Goal: Find specific page/section

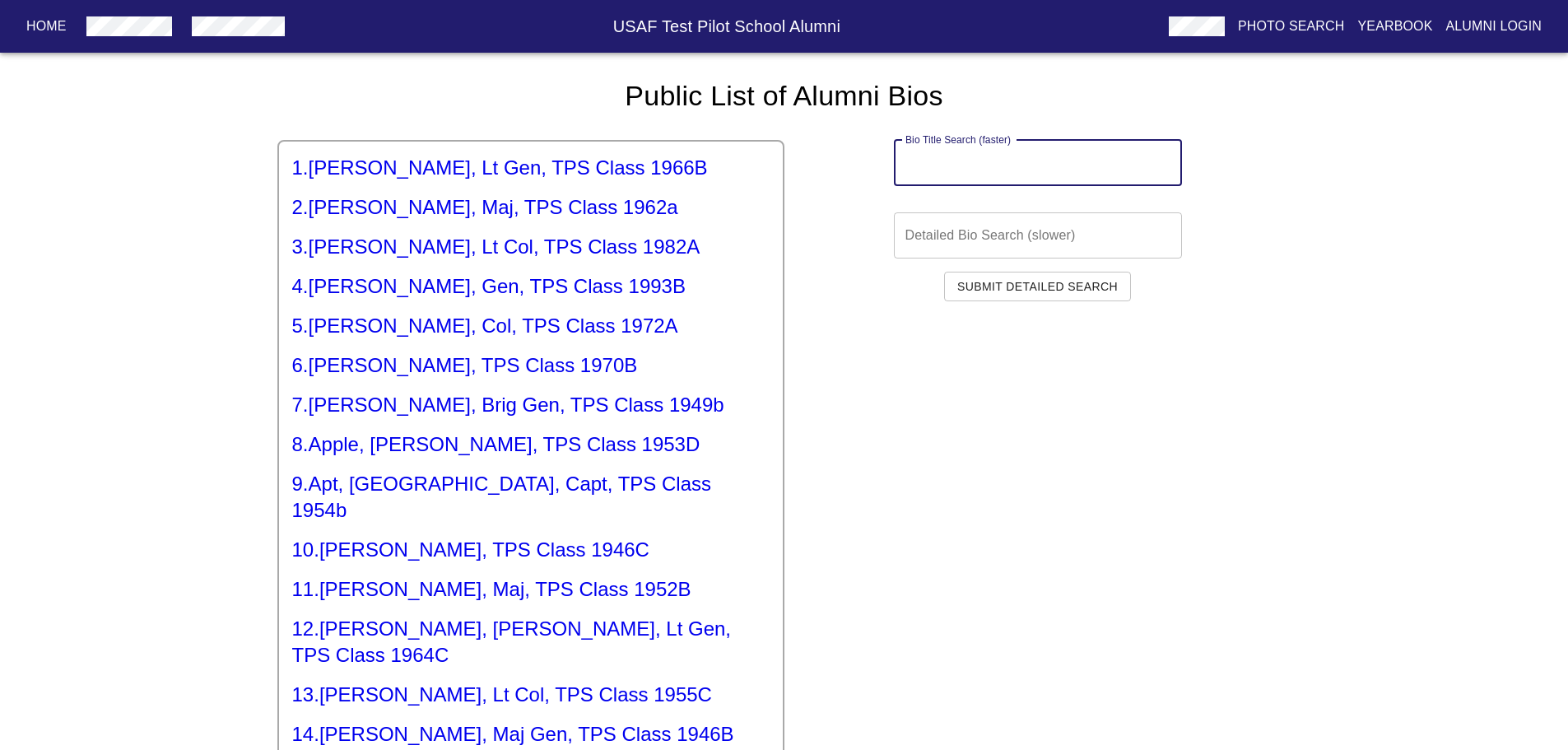
click at [934, 167] on input "text" at bounding box center [1038, 164] width 288 height 46
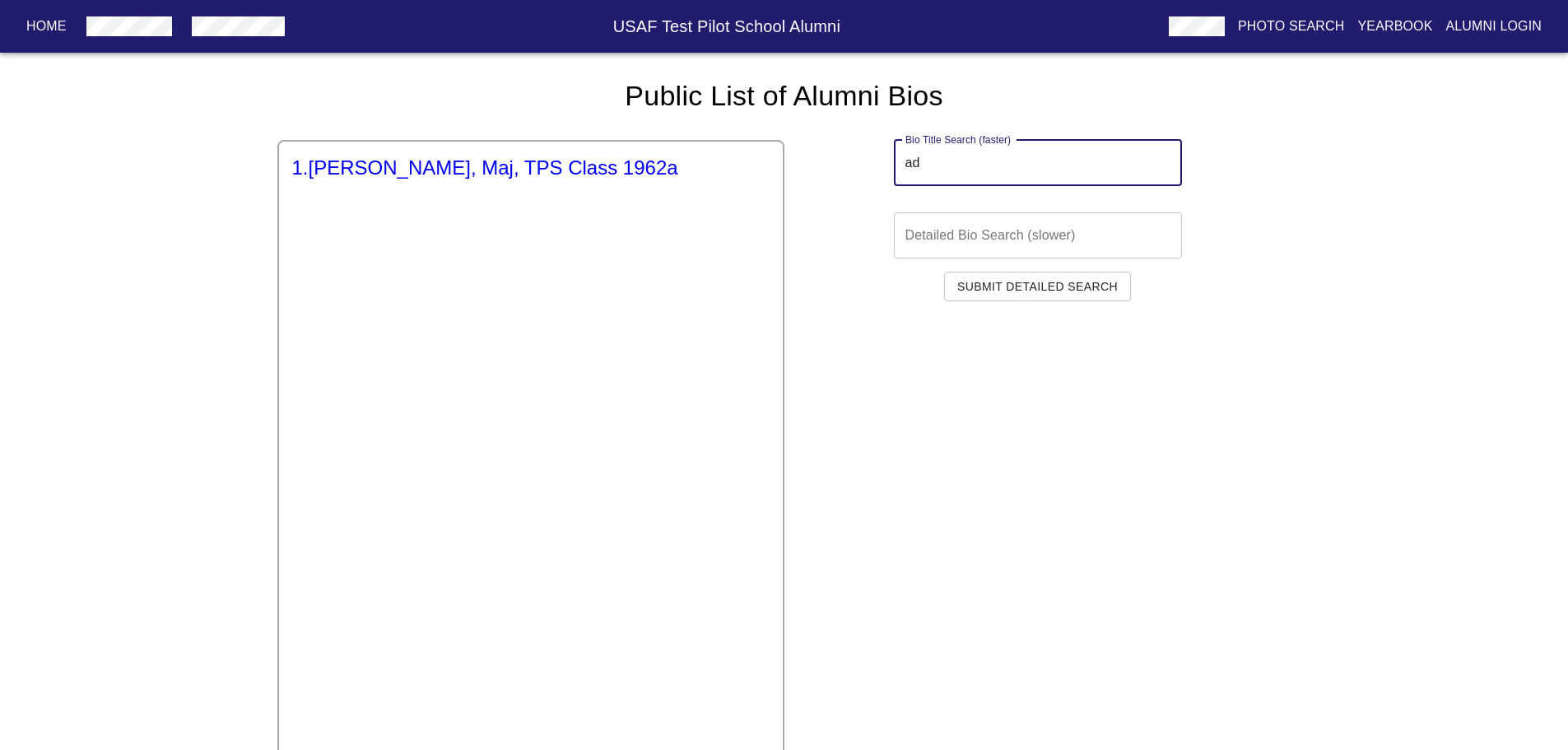
type input "a"
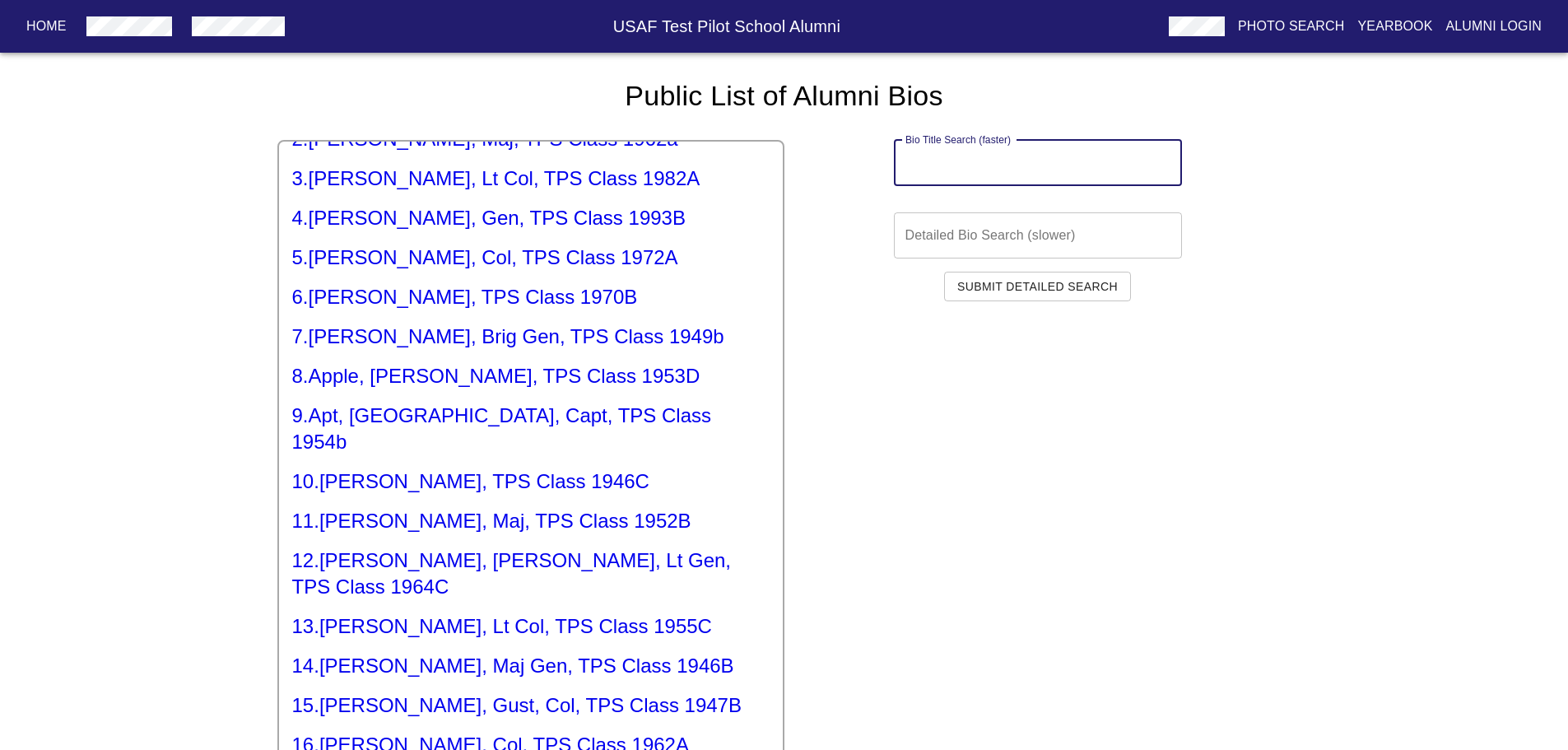
scroll to position [494, 0]
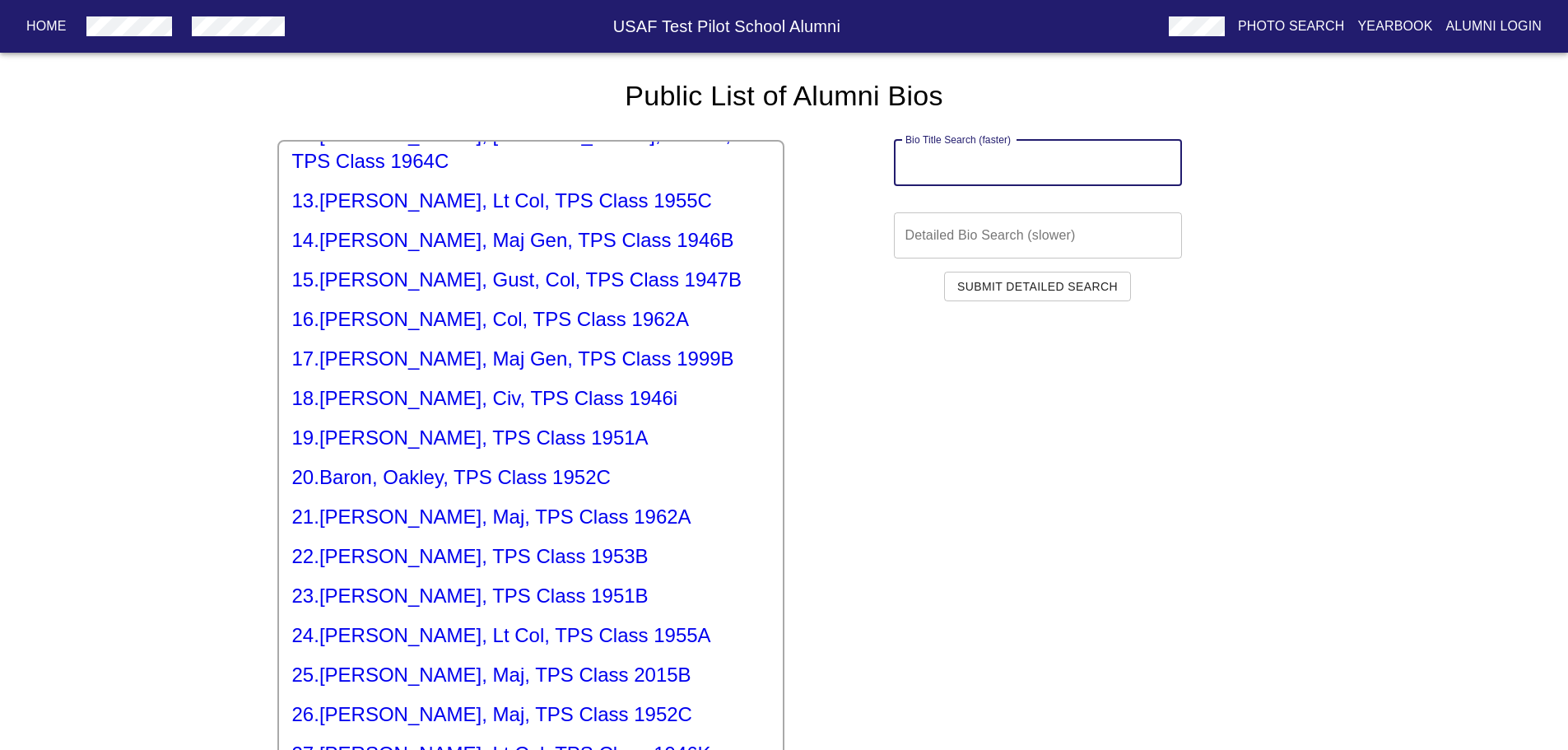
click at [908, 164] on input "text" at bounding box center [1038, 164] width 288 height 46
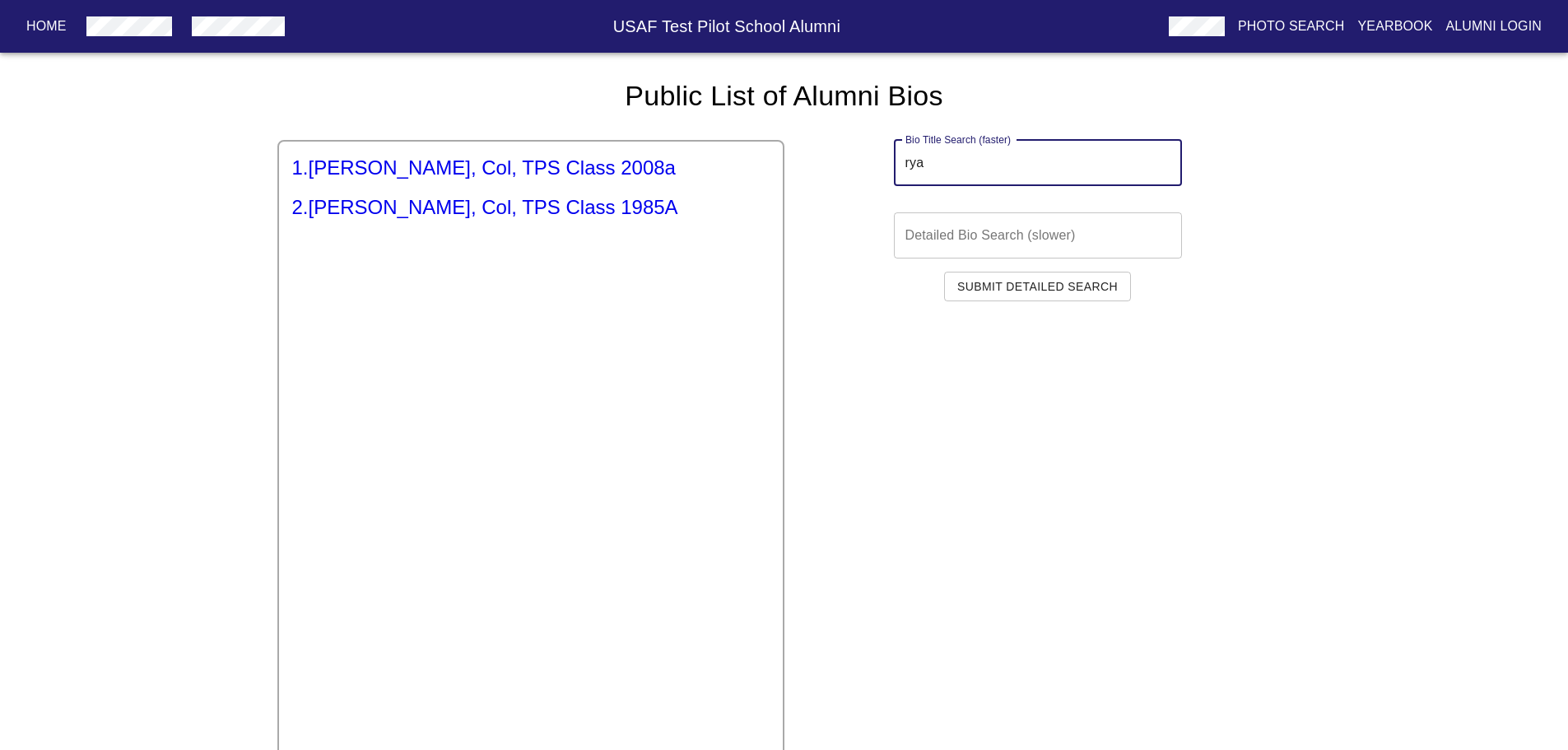
type input "rya"
click at [516, 166] on h5 "1 . [PERSON_NAME], Col, TPS Class 2008a" at bounding box center [531, 168] width 477 height 26
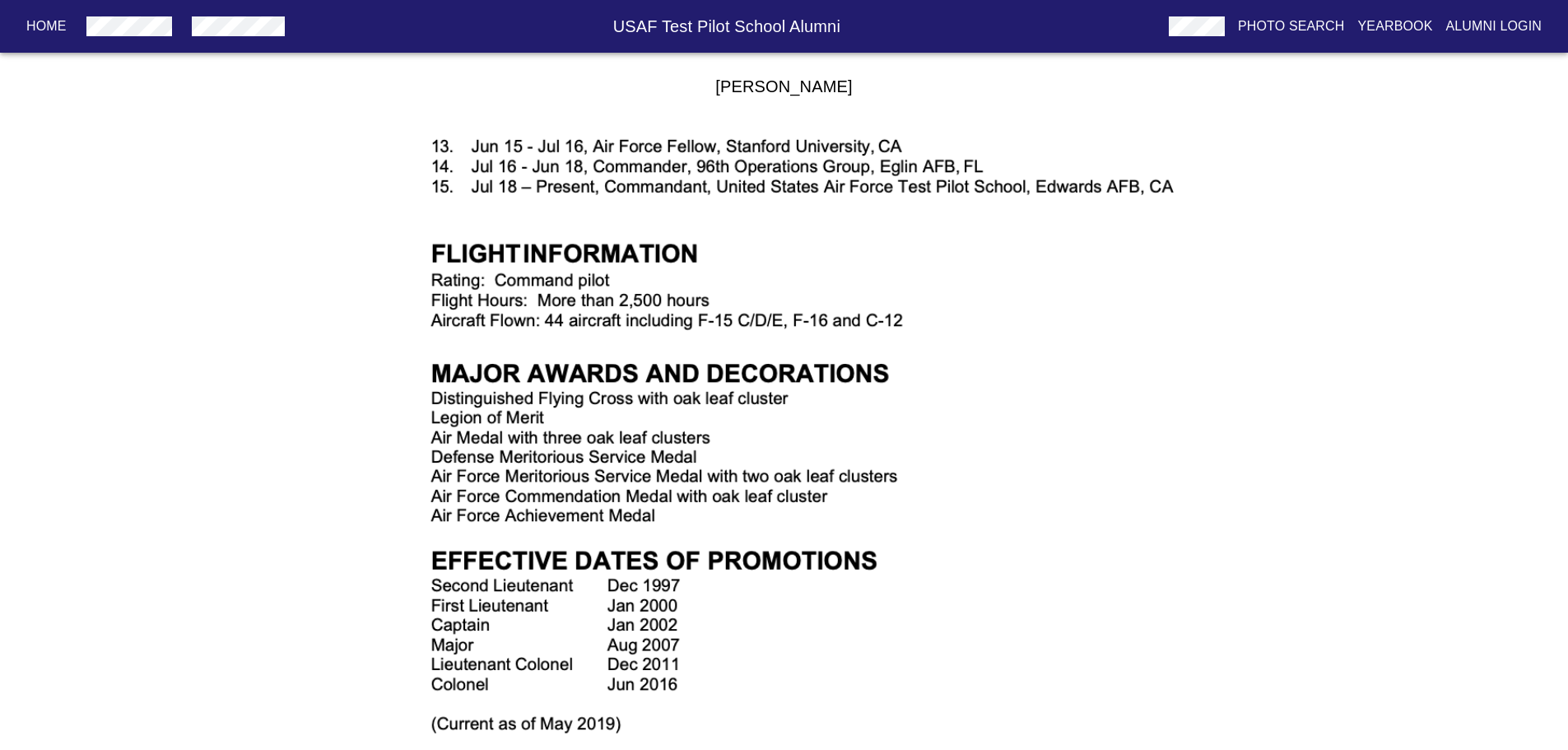
scroll to position [996, 0]
